Goal: Transaction & Acquisition: Purchase product/service

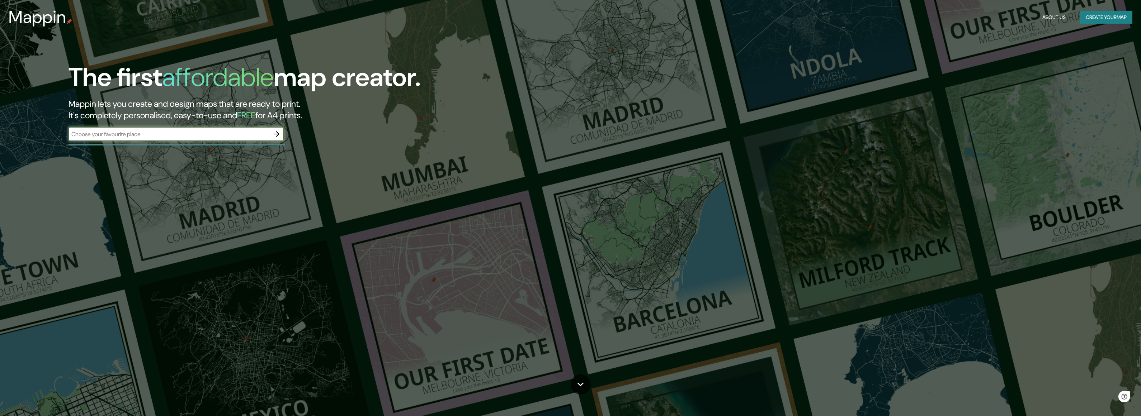
click at [185, 131] on input "text" at bounding box center [168, 134] width 201 height 8
type input "[GEOGRAPHIC_DATA]"
click at [275, 135] on icon "button" at bounding box center [276, 134] width 9 height 9
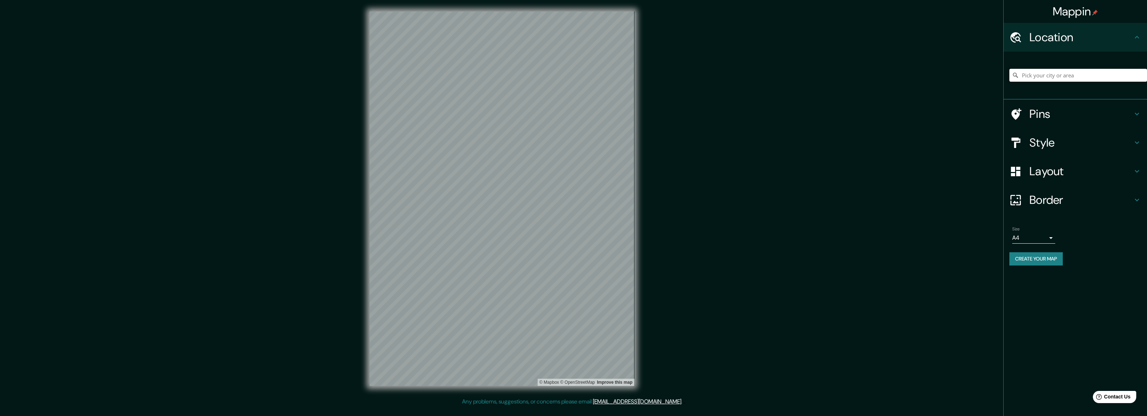
click at [1033, 76] on input "Pick your city or area" at bounding box center [1079, 75] width 138 height 13
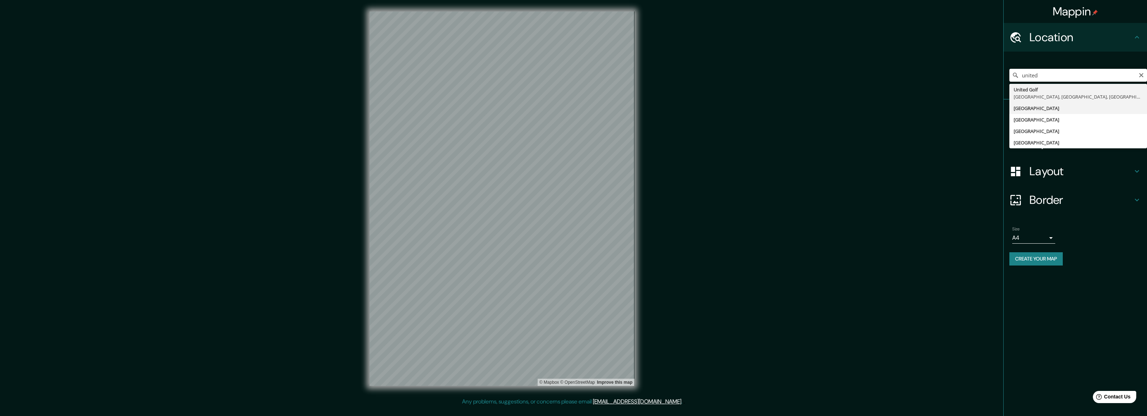
type input "[GEOGRAPHIC_DATA]"
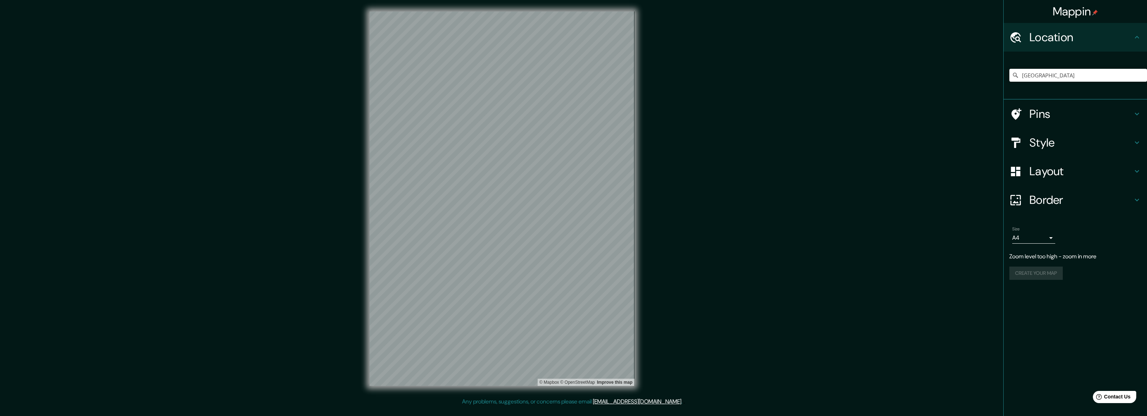
click at [1069, 201] on h4 "Border" at bounding box center [1081, 200] width 103 height 14
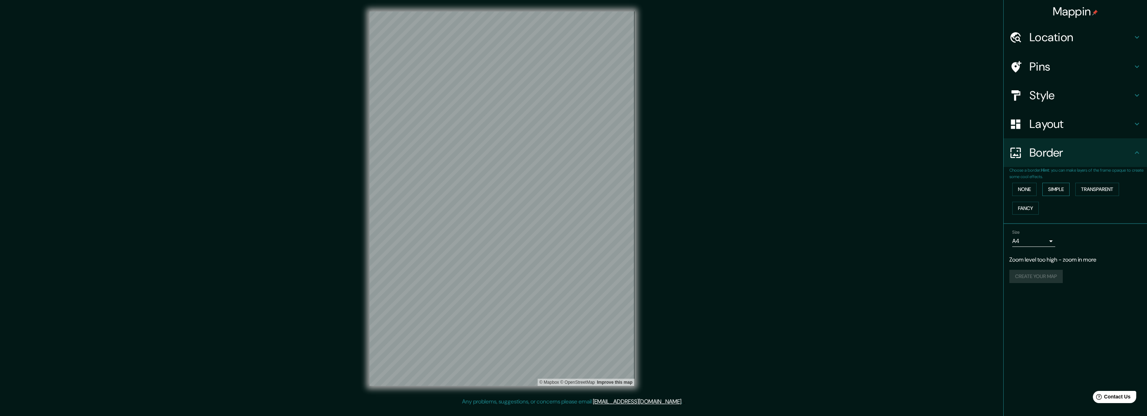
click at [1067, 194] on button "Simple" at bounding box center [1056, 189] width 27 height 13
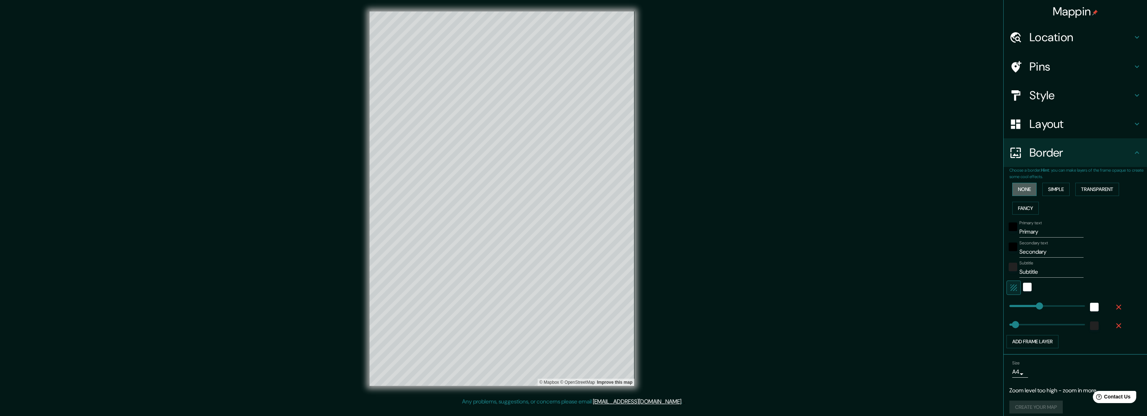
click at [1021, 193] on button "None" at bounding box center [1025, 189] width 24 height 13
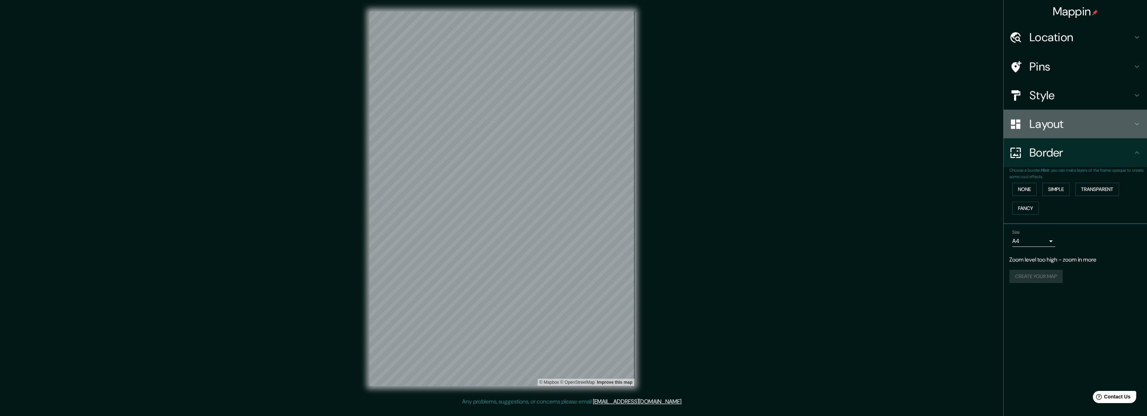
click at [1094, 126] on h4 "Layout" at bounding box center [1081, 124] width 103 height 14
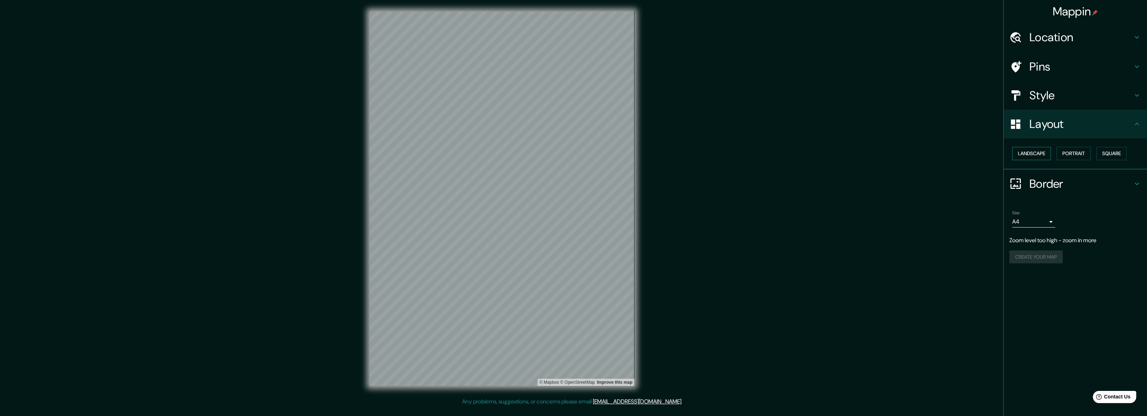
click at [1035, 156] on button "Landscape" at bounding box center [1032, 153] width 39 height 13
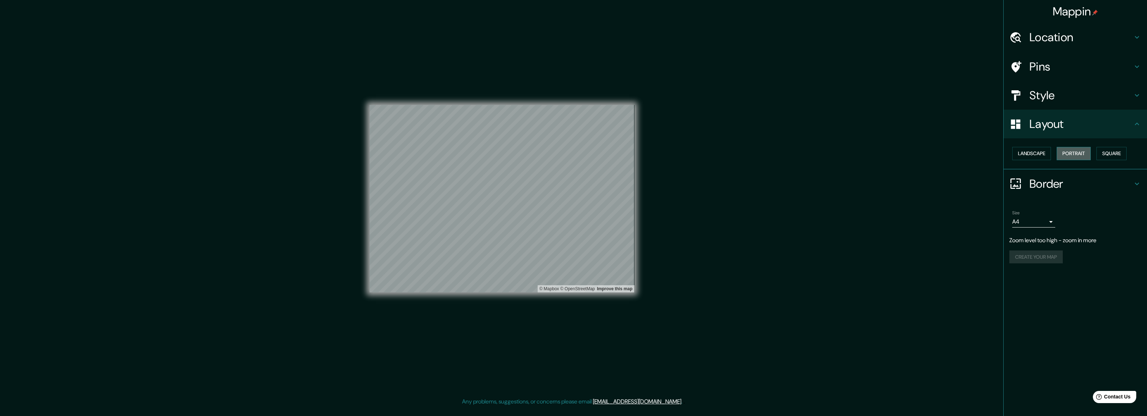
click at [1078, 151] on button "Portrait" at bounding box center [1074, 153] width 34 height 13
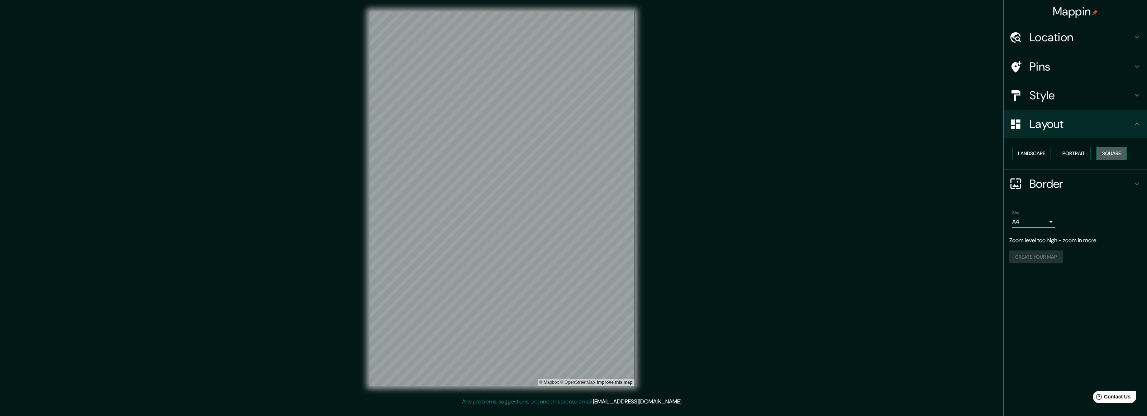
click at [1113, 151] on button "Square" at bounding box center [1112, 153] width 30 height 13
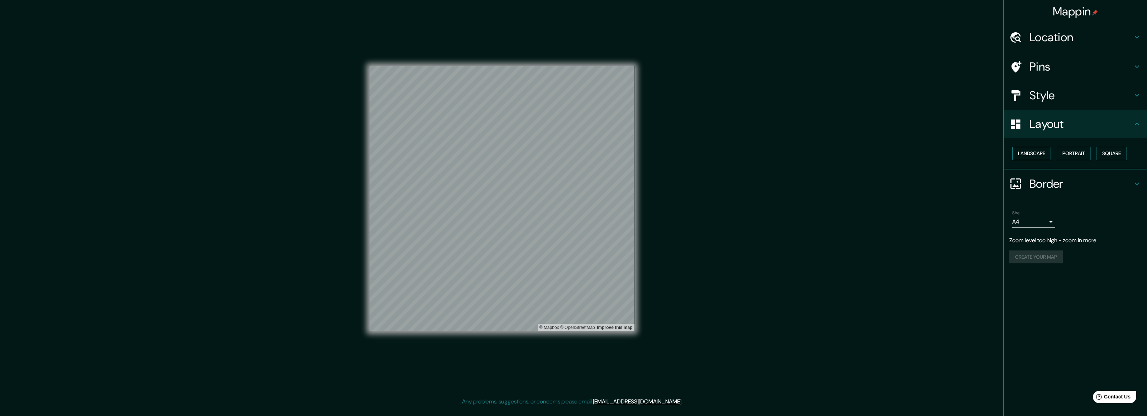
click at [1030, 154] on button "Landscape" at bounding box center [1032, 153] width 39 height 13
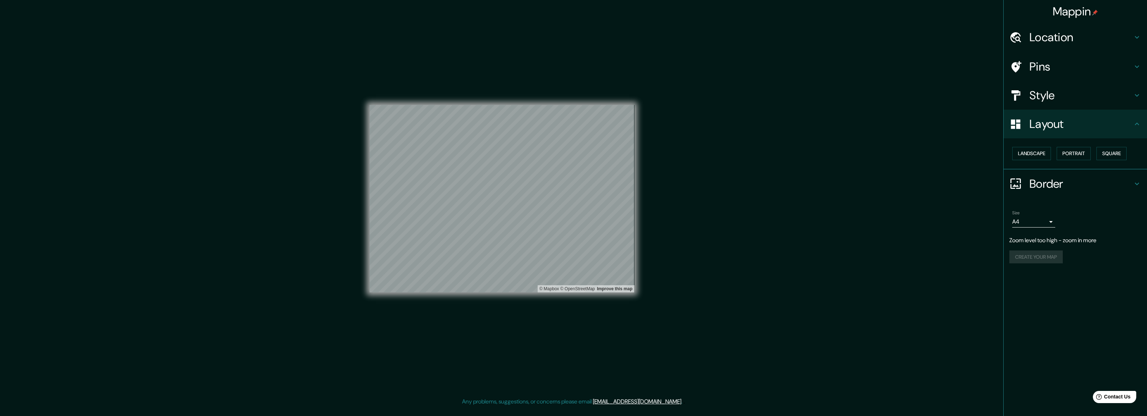
click at [1050, 96] on h4 "Style" at bounding box center [1081, 95] width 103 height 14
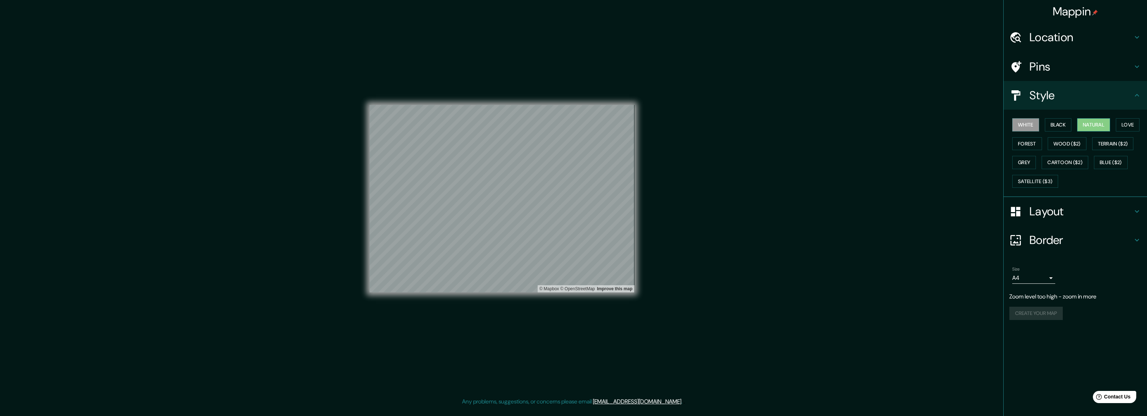
click at [1092, 124] on button "Natural" at bounding box center [1094, 124] width 33 height 13
click at [1033, 144] on button "Forest" at bounding box center [1028, 143] width 30 height 13
click at [1062, 144] on button "Wood ($2)" at bounding box center [1067, 143] width 39 height 13
click at [1108, 143] on button "Terrain ($2)" at bounding box center [1114, 143] width 42 height 13
click at [1025, 165] on button "Grey" at bounding box center [1025, 162] width 24 height 13
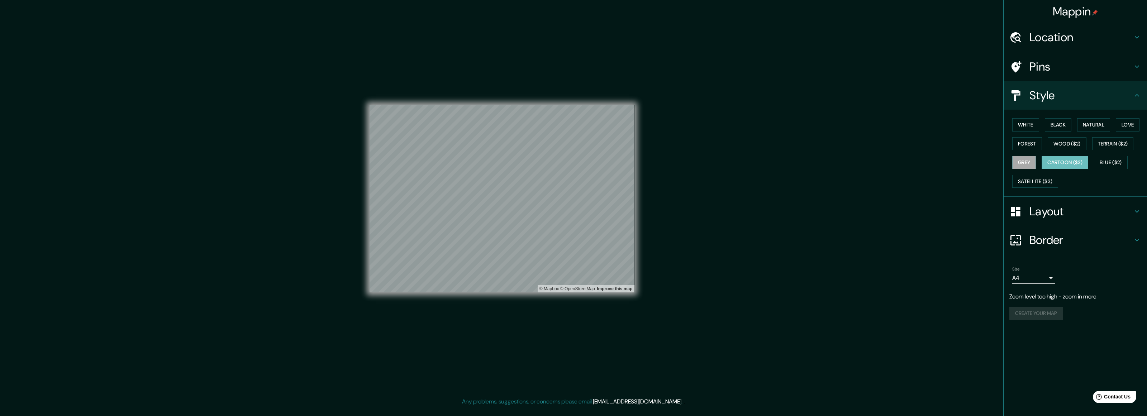
click at [1067, 164] on button "Cartoon ($2)" at bounding box center [1065, 162] width 47 height 13
click at [1113, 162] on button "Blue ($2)" at bounding box center [1111, 162] width 34 height 13
click at [1044, 181] on button "Satellite ($3)" at bounding box center [1036, 181] width 46 height 13
click at [1096, 125] on button "Natural" at bounding box center [1094, 124] width 33 height 13
click at [1049, 68] on h4 "Pins" at bounding box center [1081, 67] width 103 height 14
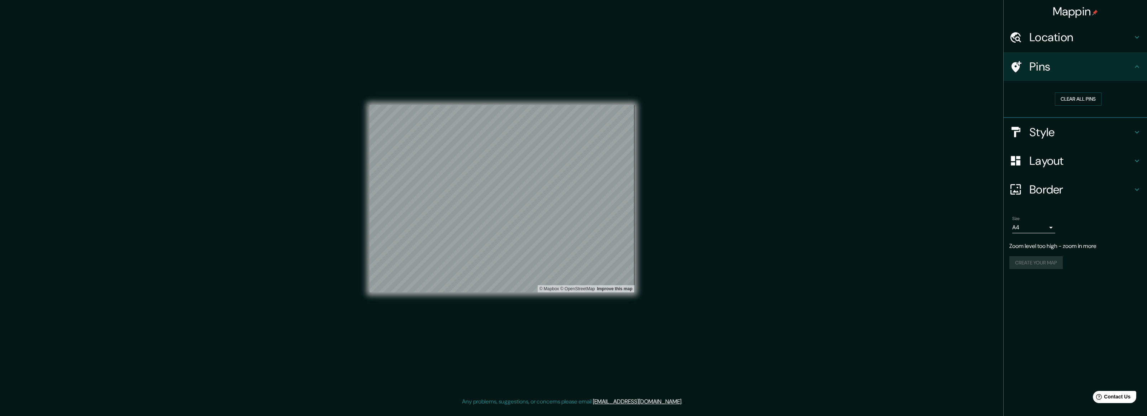
click at [1061, 36] on h4 "Location" at bounding box center [1081, 37] width 103 height 14
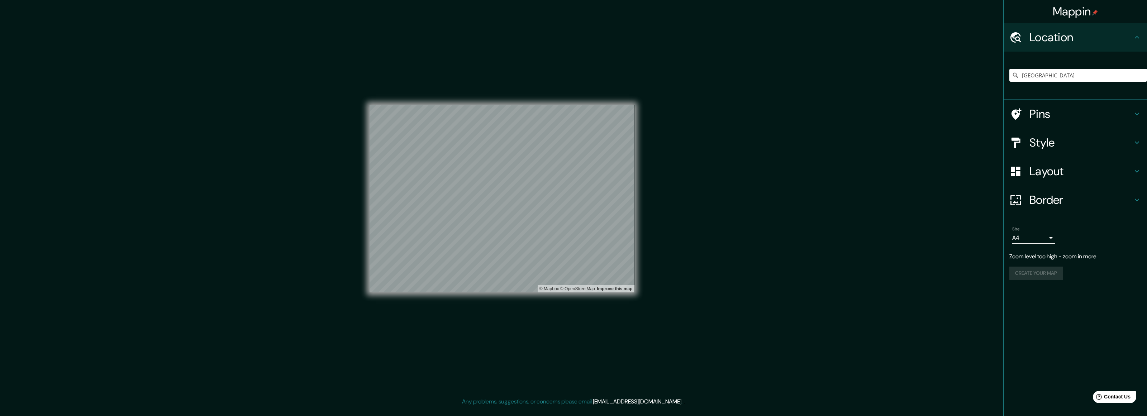
click at [924, 167] on div "Mappin Location [GEOGRAPHIC_DATA] Pins Style Layout Border Choose a border. Hin…" at bounding box center [573, 204] width 1147 height 409
click at [758, 131] on div "Mappin Location [GEOGRAPHIC_DATA] Pins Style Layout Border Choose a border. Hin…" at bounding box center [573, 204] width 1147 height 409
click at [1050, 203] on h4 "Border" at bounding box center [1081, 200] width 103 height 14
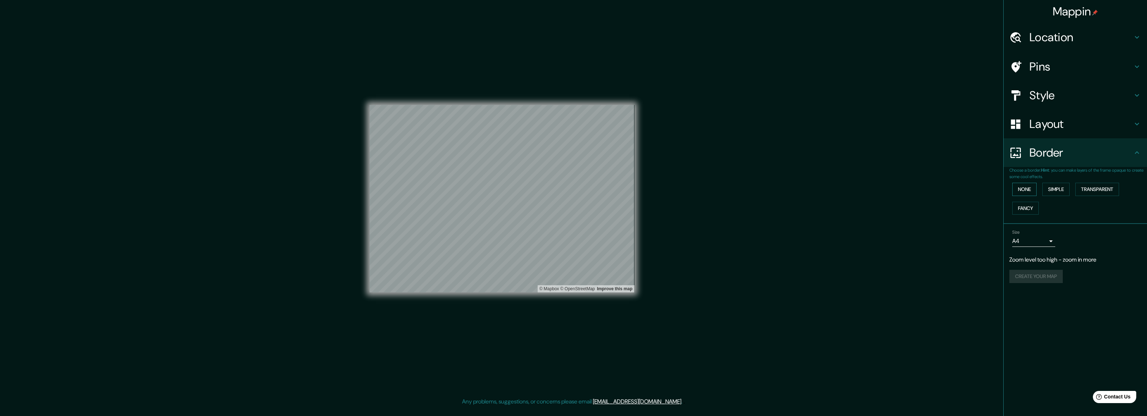
click at [1026, 190] on button "None" at bounding box center [1025, 189] width 24 height 13
click at [1064, 192] on button "Simple" at bounding box center [1056, 189] width 27 height 13
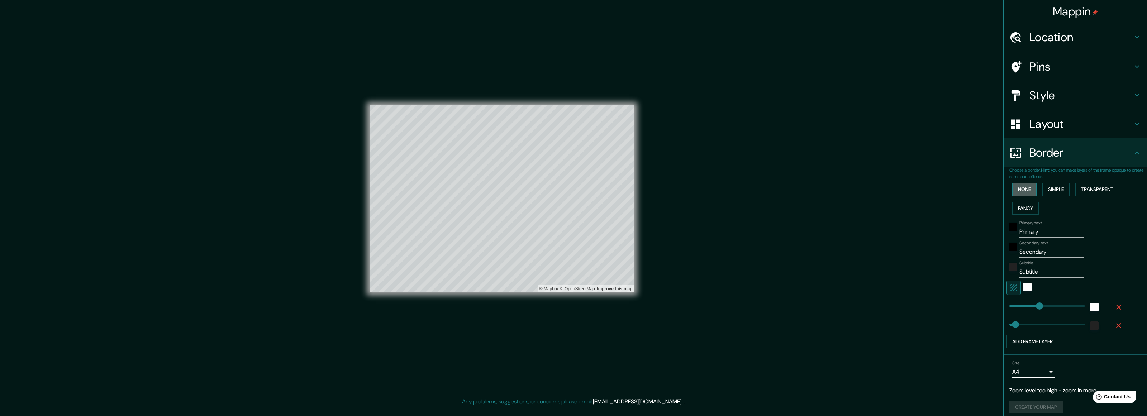
click at [1026, 192] on button "None" at bounding box center [1025, 189] width 24 height 13
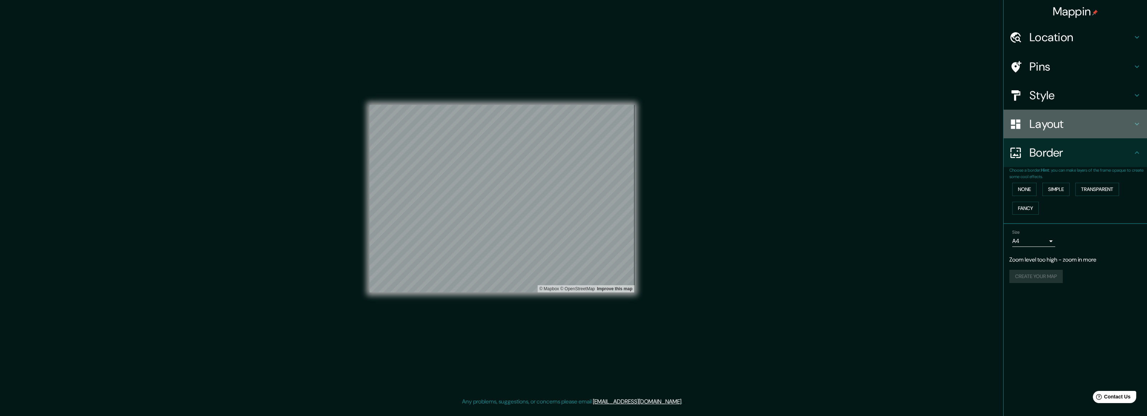
click at [1061, 120] on h4 "Layout" at bounding box center [1081, 124] width 103 height 14
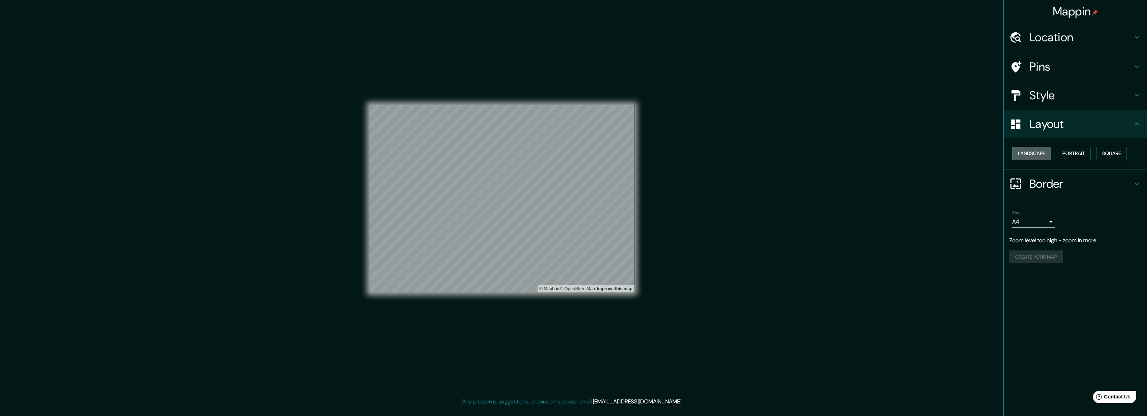
click at [1038, 153] on button "Landscape" at bounding box center [1032, 153] width 39 height 13
click at [1065, 153] on button "Portrait" at bounding box center [1074, 153] width 34 height 13
